Goal: Task Accomplishment & Management: Complete application form

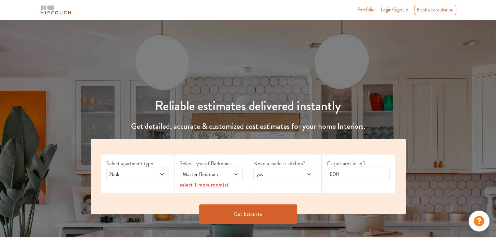
click at [207, 175] on span "Master Bedroom" at bounding box center [202, 175] width 43 height 8
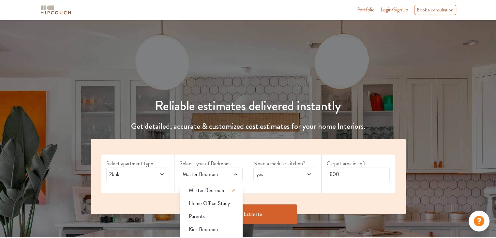
click at [266, 179] on div "yes" at bounding box center [284, 175] width 63 height 14
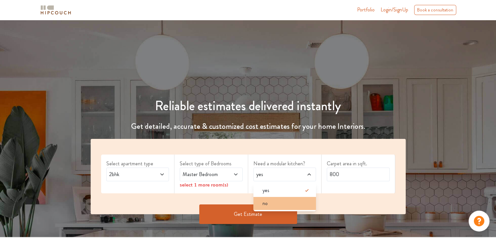
drag, startPoint x: 271, startPoint y: 201, endPoint x: 279, endPoint y: 197, distance: 8.8
click at [271, 201] on div "no" at bounding box center [286, 204] width 59 height 8
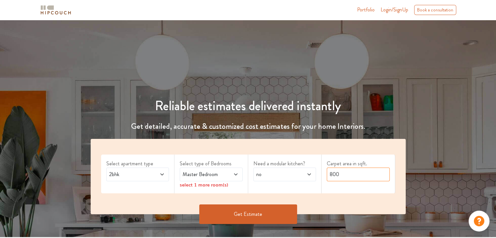
drag, startPoint x: 358, startPoint y: 174, endPoint x: 189, endPoint y: 150, distance: 170.5
click at [188, 153] on div "Select apartment type 2bhk Select type of Bedrooms Master Bedroom select 1 more…" at bounding box center [248, 176] width 315 height 75
type input "2000"
click at [203, 175] on span "Master Bedroom" at bounding box center [202, 175] width 43 height 8
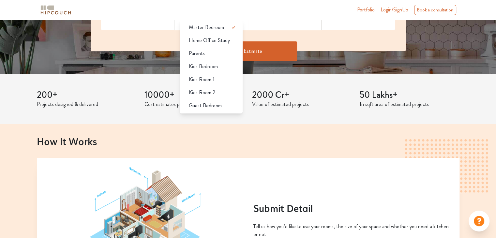
scroll to position [33, 0]
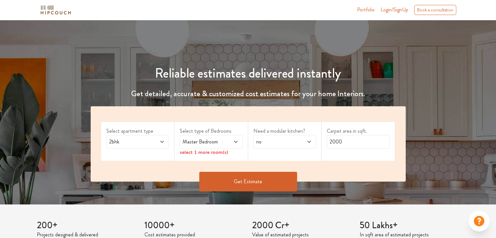
click at [153, 158] on div "Select apartment type 2bhk" at bounding box center [138, 141] width 74 height 39
click at [157, 142] on span at bounding box center [157, 142] width 14 height 8
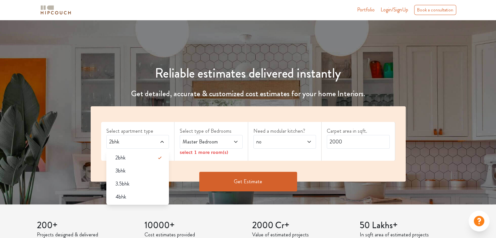
click at [157, 142] on span at bounding box center [157, 142] width 14 height 8
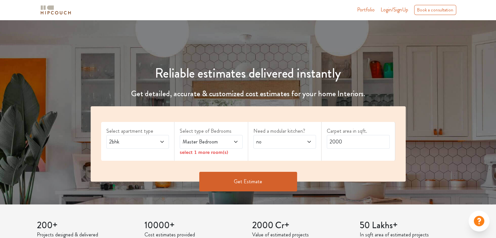
click at [229, 180] on button "Get Estimate" at bounding box center [248, 182] width 98 height 20
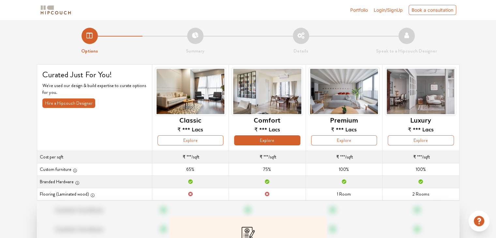
click at [265, 143] on button "Explore" at bounding box center [267, 140] width 66 height 10
